Goal: Find specific page/section: Find specific page/section

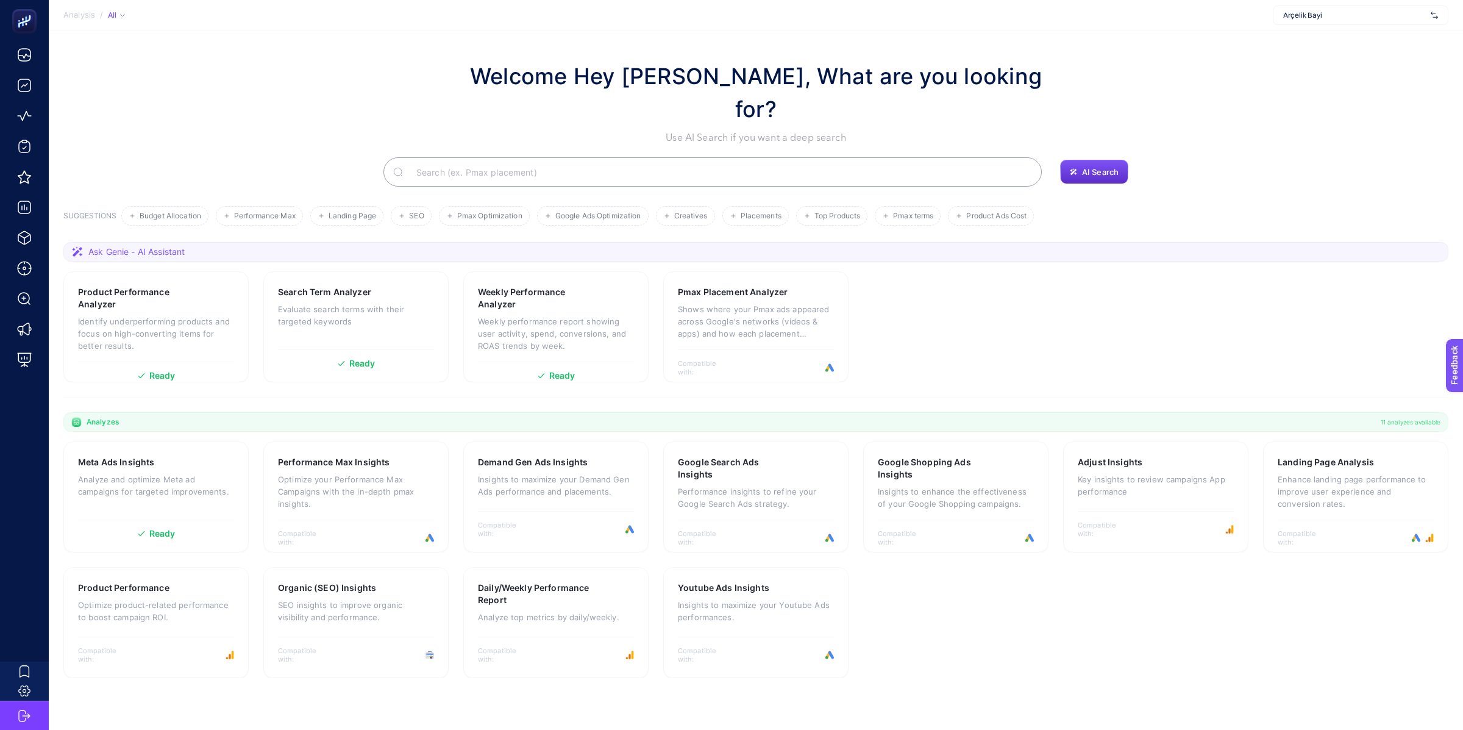
click at [1283, 24] on div "Arçelik Bayi" at bounding box center [1361, 15] width 176 height 20
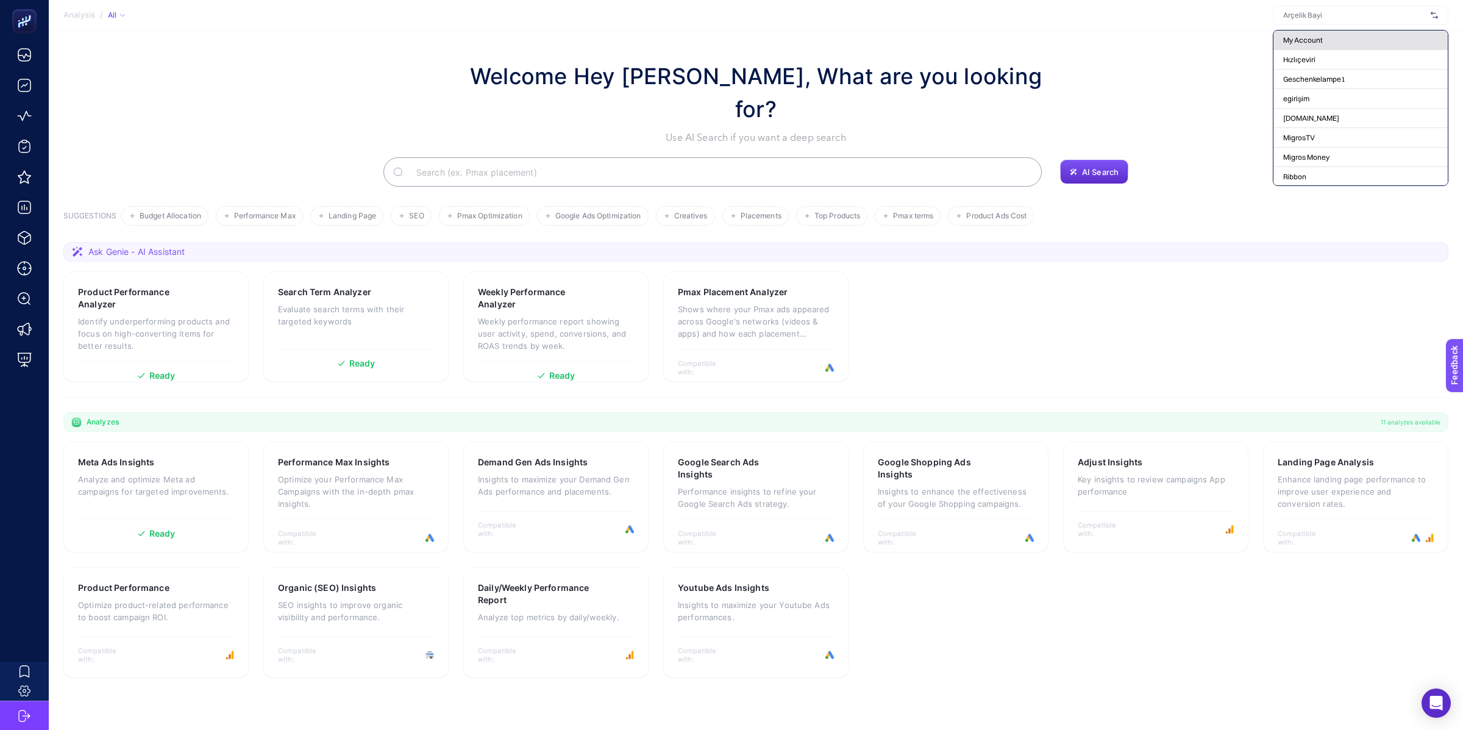
click at [1305, 43] on span "My Account" at bounding box center [1303, 40] width 40 height 10
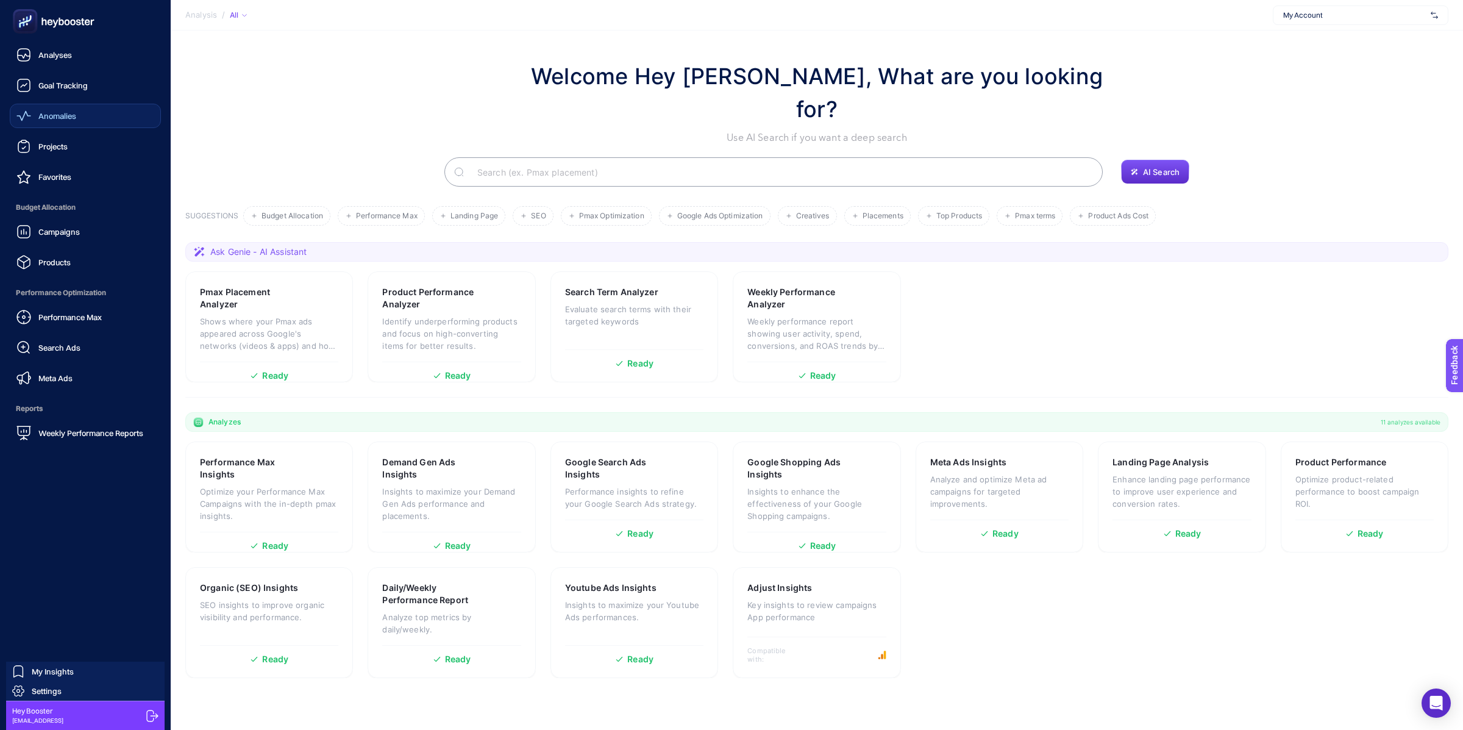
click at [85, 124] on link "Anomalies" at bounding box center [85, 116] width 151 height 24
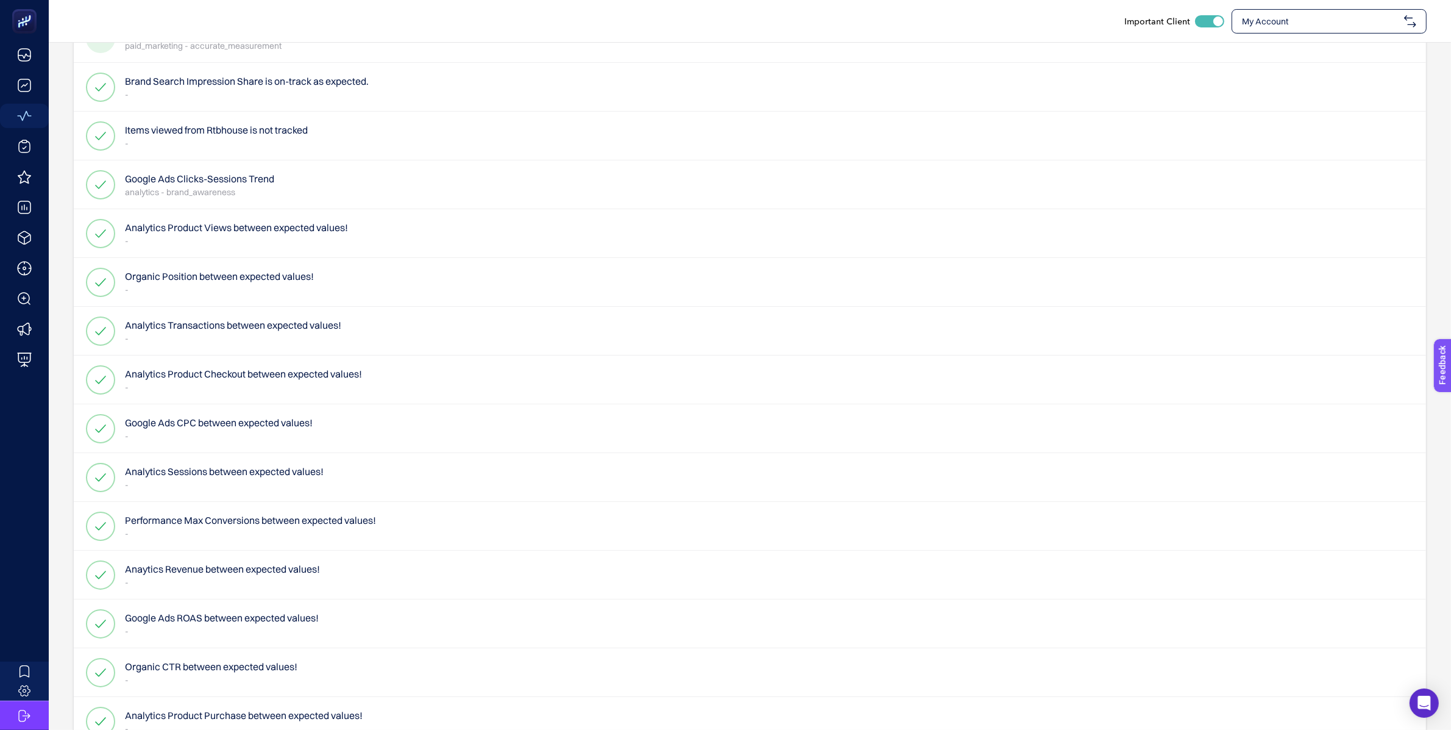
scroll to position [377, 0]
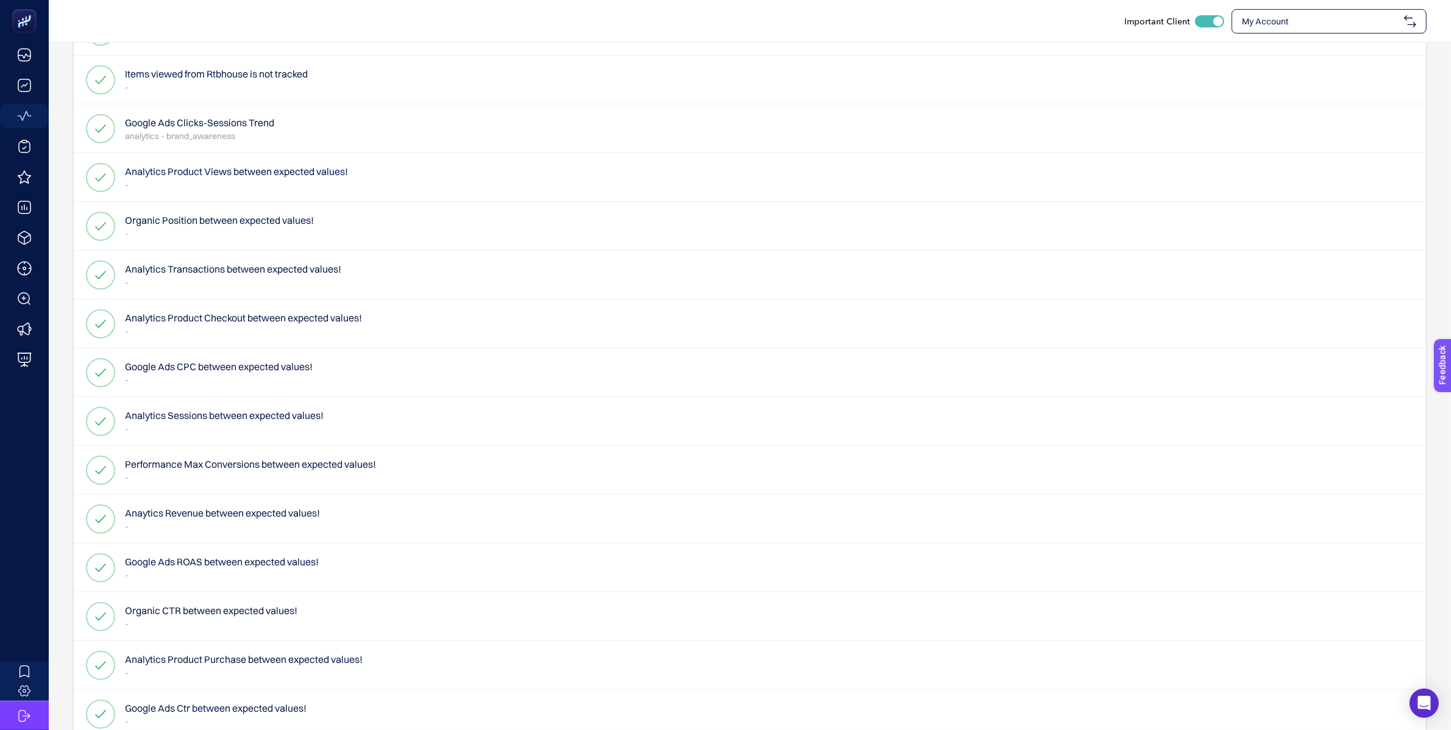
click at [351, 419] on div "Analytics Sessions between expected values! -" at bounding box center [750, 421] width 1353 height 49
